Goal: Use online tool/utility: Utilize a website feature to perform a specific function

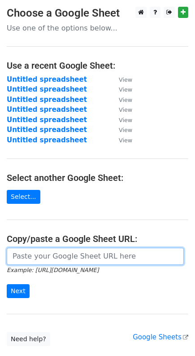
click at [60, 258] on input "url" at bounding box center [95, 256] width 177 height 17
paste input "[URL][DOMAIN_NAME]"
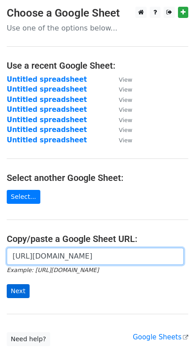
type input "[URL][DOMAIN_NAME]"
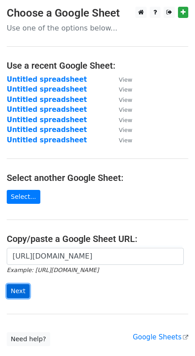
click at [18, 292] on input "Next" at bounding box center [18, 291] width 23 height 14
